Goal: Information Seeking & Learning: Find specific page/section

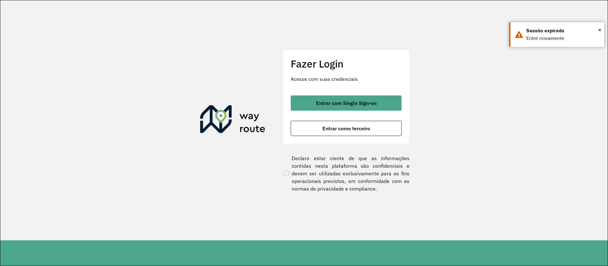
drag, startPoint x: 375, startPoint y: 97, endPoint x: 375, endPoint y: 91, distance: 6.7
click at [375, 97] on button "Entrar com Single Sign-on" at bounding box center [346, 102] width 111 height 15
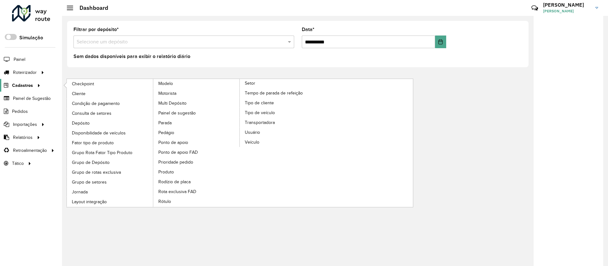
click at [35, 80] on link "Cadastros" at bounding box center [21, 85] width 42 height 13
click at [121, 176] on link "Grupo de rotas exclusiva" at bounding box center [110, 171] width 87 height 9
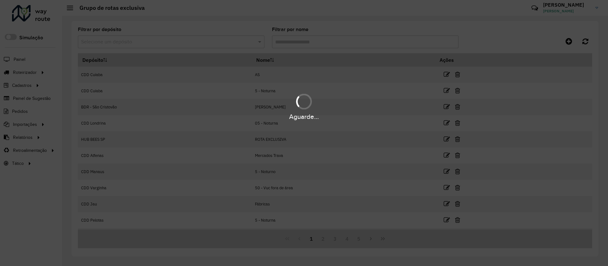
click at [124, 49] on div "Aguarde..." at bounding box center [304, 133] width 608 height 266
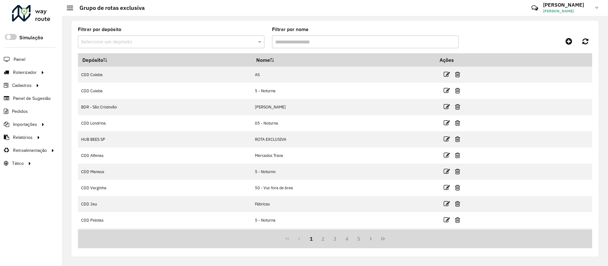
click at [124, 46] on hb-app "Aguarde... Pop-up bloqueado! Seu navegador bloqueou automáticamente a abertura …" at bounding box center [304, 133] width 608 height 266
click at [123, 46] on div "Selecione um depósito" at bounding box center [171, 41] width 186 height 13
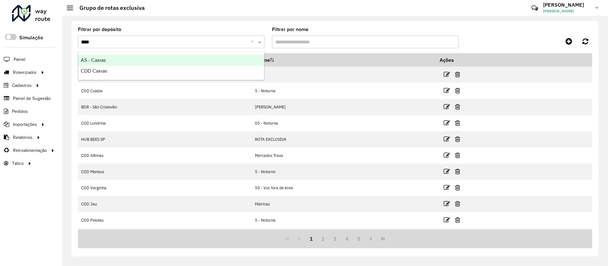
type input "*****"
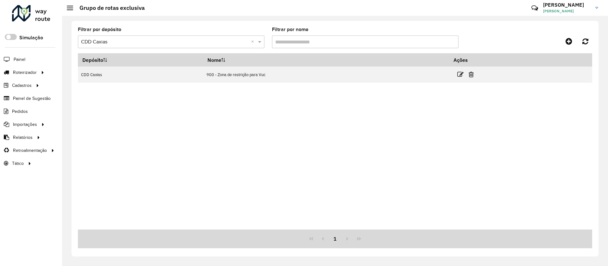
click at [521, 128] on div "Depósito Nome Ações CDD Caxias 900 - Zona de restrição para Vuc" at bounding box center [335, 141] width 514 height 176
click at [471, 120] on div "Depósito Nome Ações CDD Caxias 900 - Zona de restrição para Vuc" at bounding box center [335, 141] width 514 height 176
click at [437, 121] on div "Depósito Nome Ações CDD Caxias 900 - Zona de restrição para Vuc" at bounding box center [335, 141] width 514 height 176
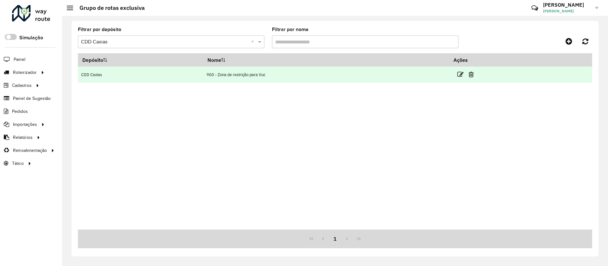
drag, startPoint x: 276, startPoint y: 78, endPoint x: 178, endPoint y: 75, distance: 97.9
click at [178, 75] on tr "CDD Caxias 900 - Zona de restrição para Vuc" at bounding box center [335, 74] width 514 height 16
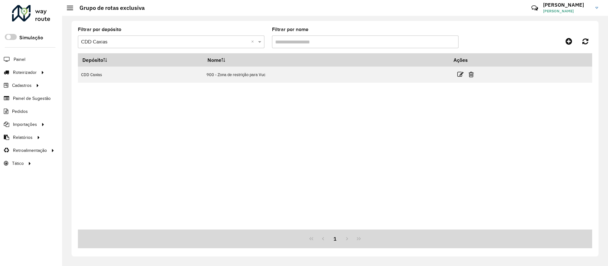
click at [205, 85] on div "Depósito Nome Ações CDD Caxias 900 - Zona de restrição para Vuc" at bounding box center [335, 141] width 514 height 176
click at [298, 112] on div "Depósito Nome Ações CDD Caxias 900 - Zona de restrição para Vuc" at bounding box center [335, 141] width 514 height 176
click at [232, 101] on div "Depósito Nome Ações CDD Caxias 900 - Zona de restrição para Vuc" at bounding box center [335, 141] width 514 height 176
click at [308, 87] on div "Depósito Nome Ações CDD Caxias 900 - Zona de restrição para Vuc" at bounding box center [335, 141] width 514 height 176
click at [309, 84] on div "Depósito Nome Ações CDD Caxias 900 - Zona de restrição para Vuc" at bounding box center [335, 141] width 514 height 176
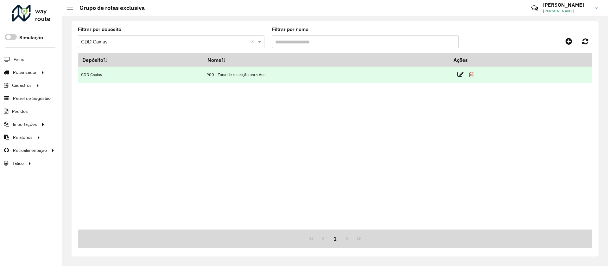
click at [470, 76] on icon at bounding box center [470, 74] width 5 height 6
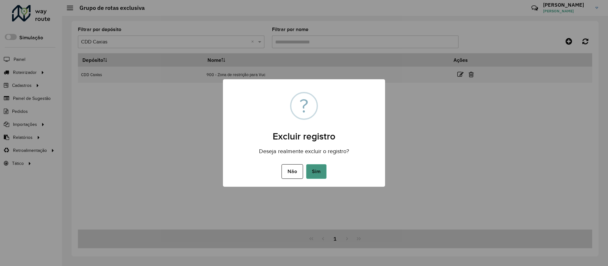
click at [321, 173] on button "Sim" at bounding box center [316, 171] width 20 height 15
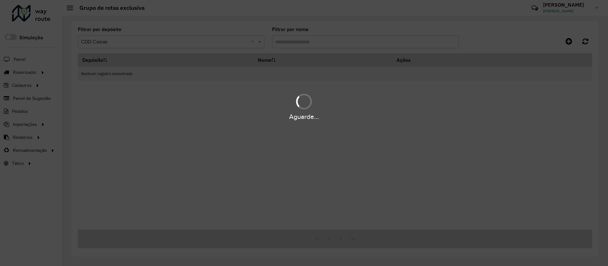
click at [587, 43] on div "Aguarde..." at bounding box center [304, 133] width 608 height 266
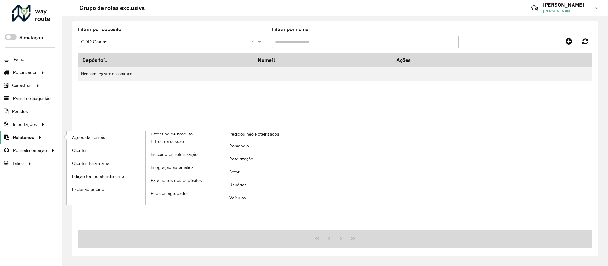
click at [15, 139] on span "Relatórios" at bounding box center [23, 137] width 21 height 7
click at [108, 149] on link "Clientes" at bounding box center [106, 150] width 78 height 13
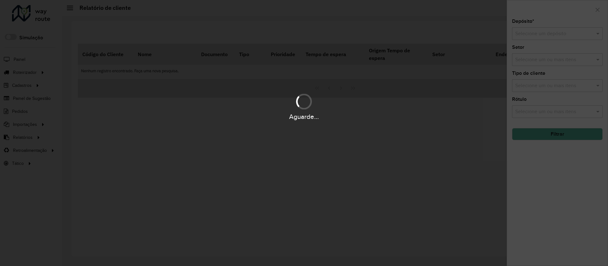
click at [560, 34] on hb-app "Aguarde... Pop-up bloqueado! Seu navegador bloqueou automáticamente a abertura …" at bounding box center [304, 133] width 608 height 266
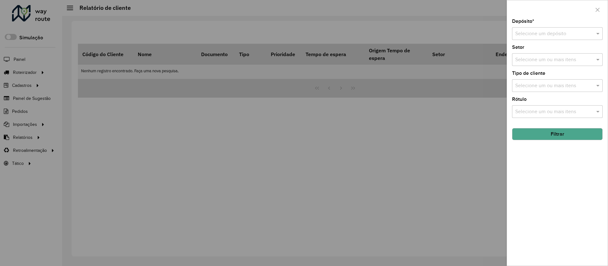
click at [560, 34] on input "text" at bounding box center [551, 34] width 72 height 8
type input "****"
click at [547, 85] on input "text" at bounding box center [553, 86] width 81 height 8
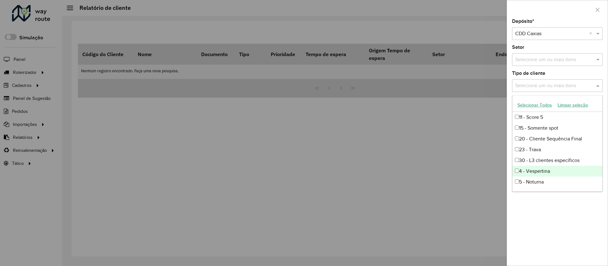
scroll to position [96, 0]
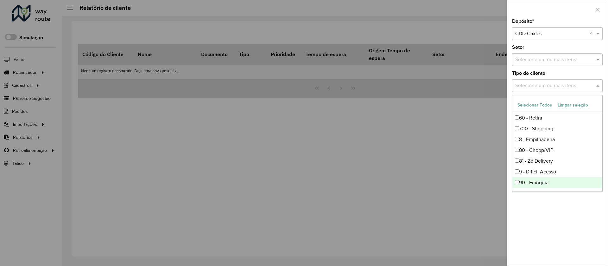
type input "*"
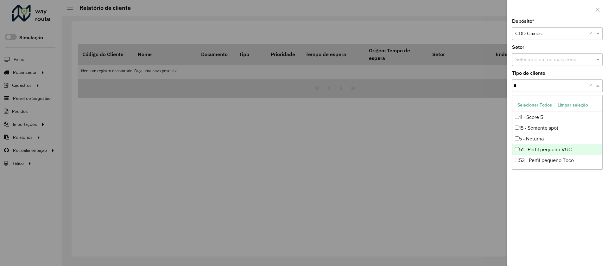
click at [557, 146] on div "51 - Perfil pequeno VUC" at bounding box center [557, 149] width 90 height 11
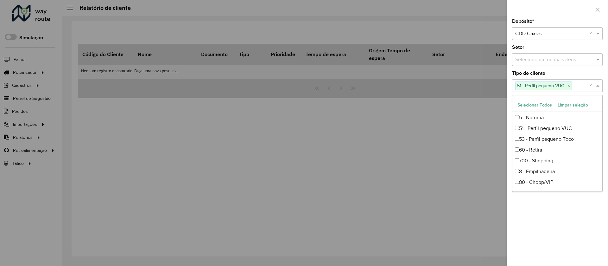
scroll to position [96, 0]
drag, startPoint x: 562, startPoint y: 222, endPoint x: 568, endPoint y: 187, distance: 35.5
click at [562, 222] on div "Depósito * Selecione um depósito × CDD Caxias × Setor Selecione um ou mais iten…" at bounding box center [557, 142] width 101 height 246
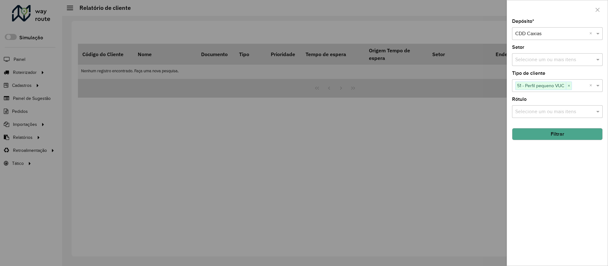
click at [563, 134] on button "Filtrar" at bounding box center [557, 134] width 91 height 12
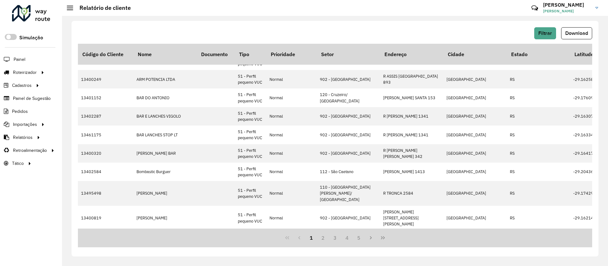
scroll to position [208, 111]
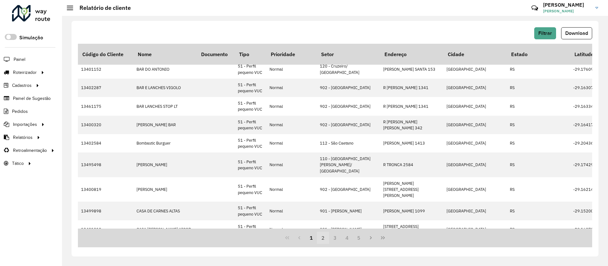
click at [324, 241] on button "2" at bounding box center [323, 237] width 12 height 12
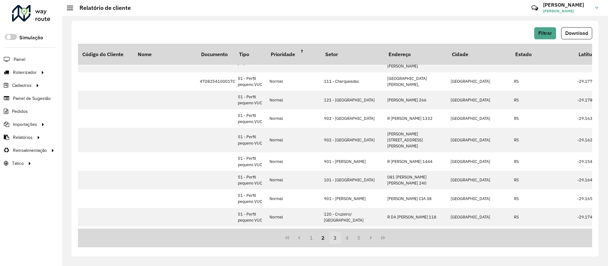
scroll to position [0, 111]
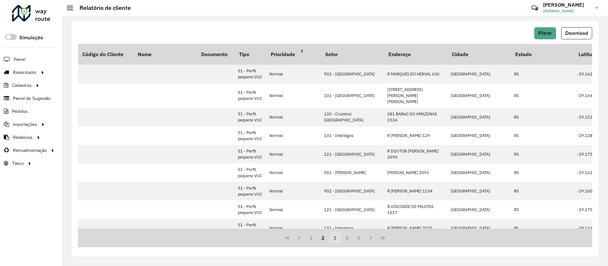
click at [336, 238] on button "3" at bounding box center [335, 237] width 12 height 12
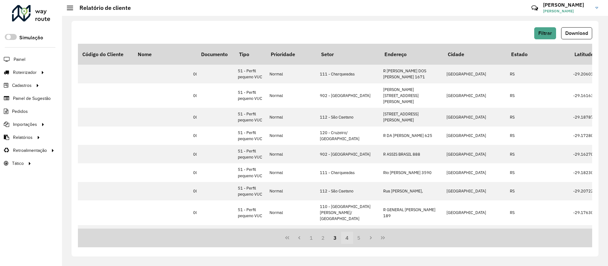
click at [343, 238] on button "4" at bounding box center [347, 237] width 12 height 12
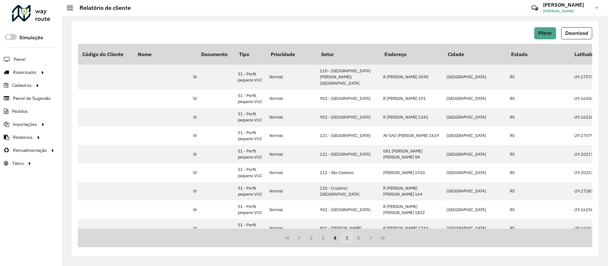
click at [352, 238] on button "5" at bounding box center [347, 237] width 12 height 12
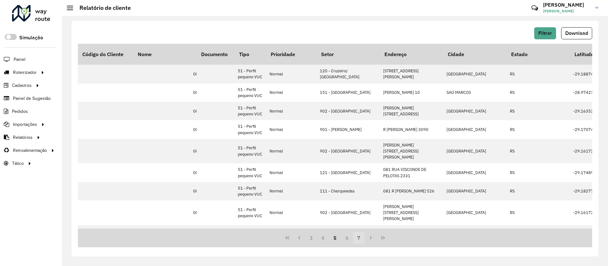
click at [356, 237] on button "7" at bounding box center [359, 237] width 12 height 12
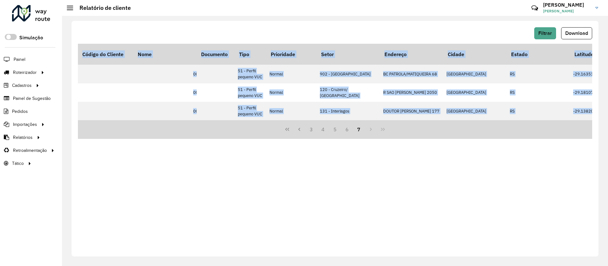
click at [356, 237] on div "Filtrar Download Código do Cliente Nome Documento Tipo Prioridade Tempo de espe…" at bounding box center [335, 138] width 527 height 235
click at [350, 131] on button "6" at bounding box center [347, 129] width 12 height 12
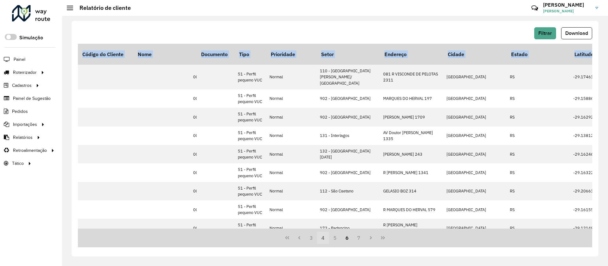
click at [332, 236] on button "5" at bounding box center [335, 237] width 12 height 12
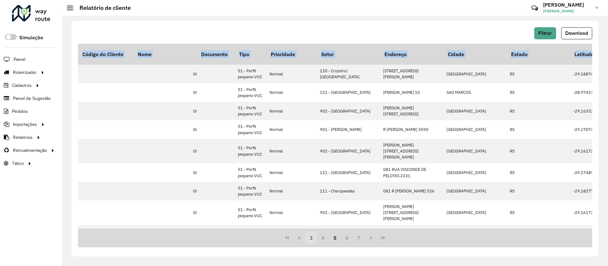
click at [320, 239] on button "4" at bounding box center [323, 237] width 12 height 12
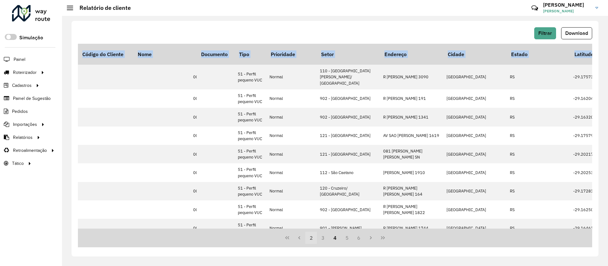
click at [316, 240] on button "2" at bounding box center [311, 237] width 12 height 12
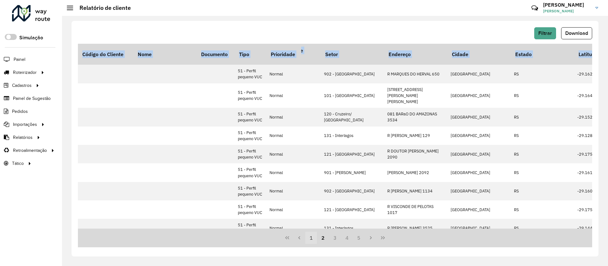
click at [311, 241] on button "1" at bounding box center [311, 237] width 12 height 12
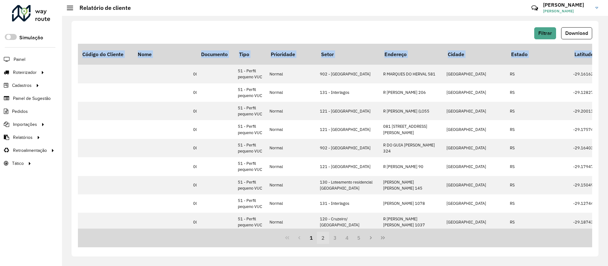
click at [325, 238] on button "2" at bounding box center [323, 237] width 12 height 12
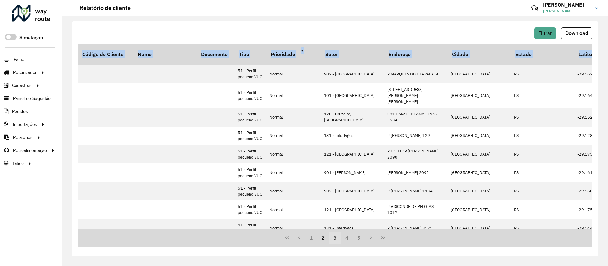
click at [330, 238] on button "3" at bounding box center [335, 237] width 12 height 12
click at [332, 237] on button "3" at bounding box center [335, 237] width 12 height 12
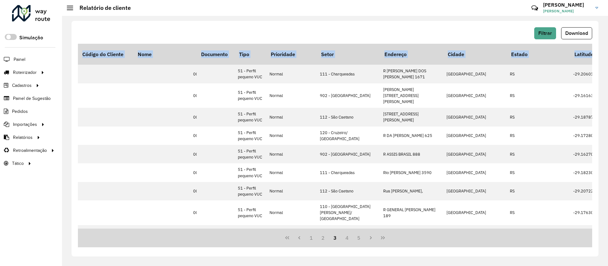
click at [332, 237] on button "3" at bounding box center [335, 237] width 12 height 12
click at [333, 238] on button "3" at bounding box center [335, 237] width 12 height 12
click at [340, 239] on button "3" at bounding box center [335, 237] width 12 height 12
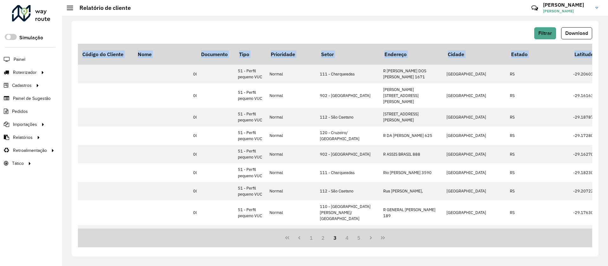
click at [340, 240] on button "3" at bounding box center [335, 237] width 12 height 12
click at [353, 236] on button "5" at bounding box center [359, 237] width 12 height 12
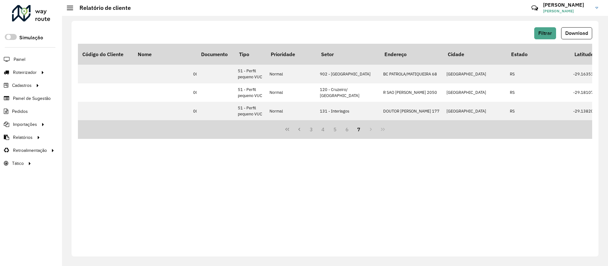
click at [360, 236] on div "Filtrar Download Código do Cliente Nome Documento Tipo Prioridade Tempo de espe…" at bounding box center [335, 138] width 527 height 235
click at [342, 176] on div "Filtrar Download Código do Cliente Nome Documento Tipo Prioridade Tempo de espe…" at bounding box center [335, 138] width 527 height 235
